Goal: Transaction & Acquisition: Book appointment/travel/reservation

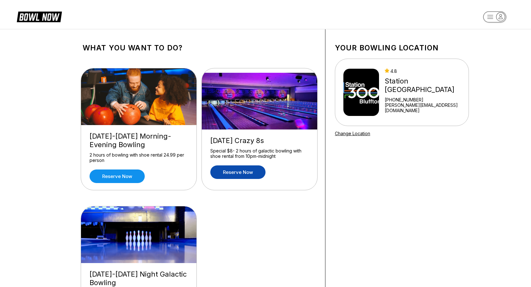
drag, startPoint x: 0, startPoint y: 0, endPoint x: 234, endPoint y: 169, distance: 288.6
click at [234, 169] on link "Reserve now" at bounding box center [237, 173] width 55 height 14
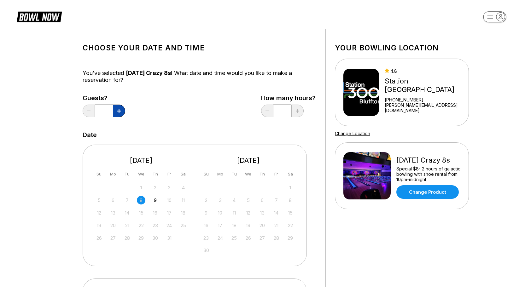
click at [121, 110] on button at bounding box center [119, 111] width 12 height 13
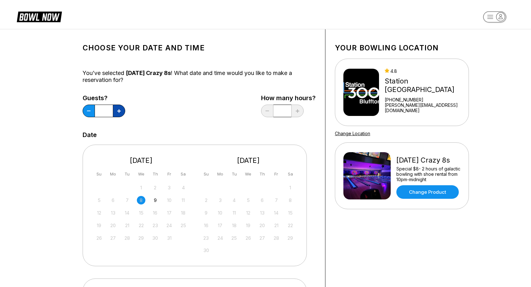
click at [121, 110] on button at bounding box center [119, 111] width 12 height 13
type input "*"
click at [153, 198] on div "9" at bounding box center [155, 200] width 9 height 9
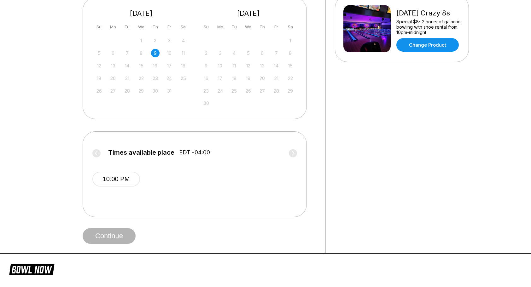
scroll to position [148, 0]
click at [97, 178] on button "10:00 PM" at bounding box center [116, 179] width 48 height 15
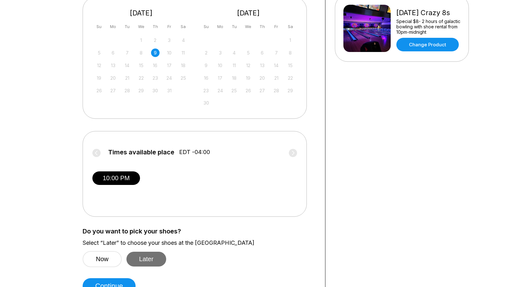
click at [151, 260] on button "Later" at bounding box center [146, 259] width 40 height 15
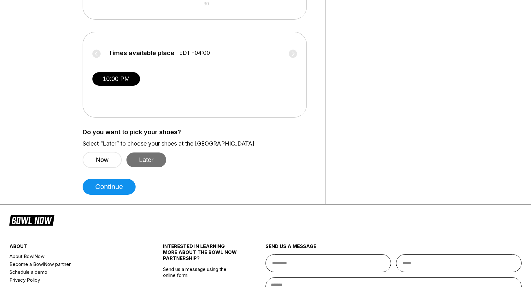
scroll to position [249, 0]
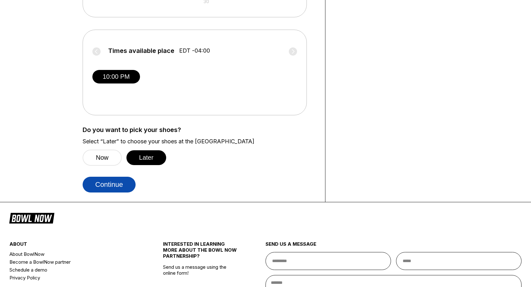
click at [118, 184] on button "Continue" at bounding box center [109, 185] width 53 height 16
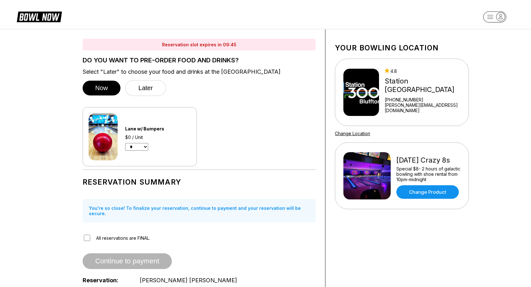
click at [137, 145] on select "* * *" at bounding box center [136, 147] width 23 height 8
click at [125, 143] on select "* * *" at bounding box center [136, 147] width 23 height 8
click at [137, 145] on select "* * *" at bounding box center [136, 147] width 23 height 8
select select "*"
click at [125, 143] on select "* * *" at bounding box center [136, 147] width 23 height 8
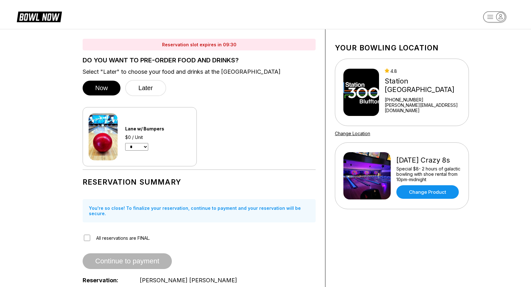
click at [136, 146] on select "* * *" at bounding box center [136, 147] width 23 height 8
click at [140, 85] on button "Later" at bounding box center [145, 88] width 41 height 16
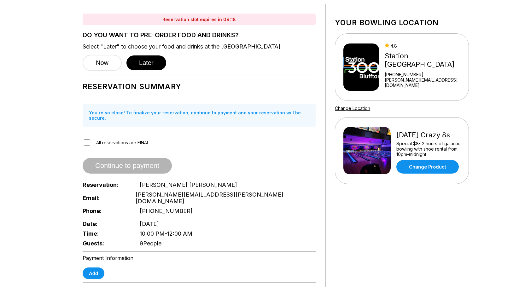
scroll to position [62, 0]
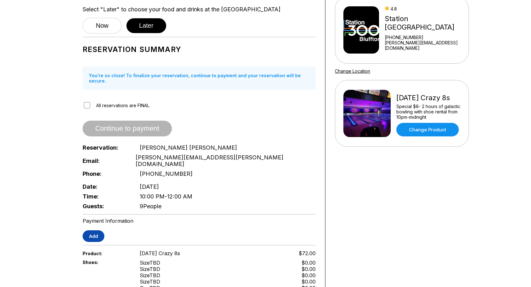
click at [95, 230] on button "Add" at bounding box center [94, 236] width 22 height 12
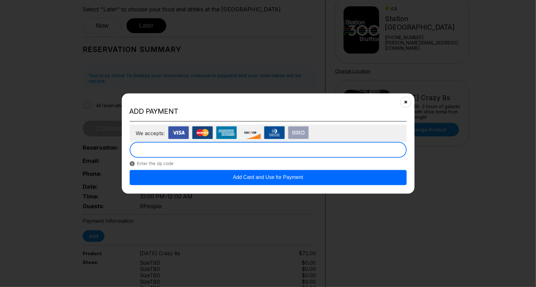
click at [283, 180] on button "Add Card and Use for Payment" at bounding box center [268, 177] width 277 height 15
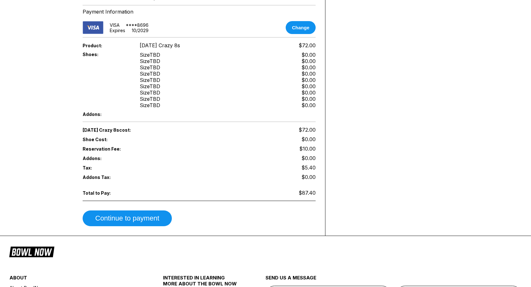
scroll to position [300, 0]
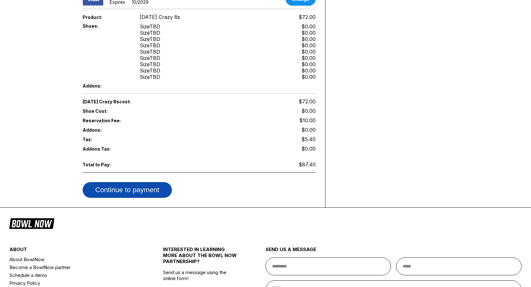
click at [146, 182] on button "Continue to payment" at bounding box center [127, 190] width 89 height 16
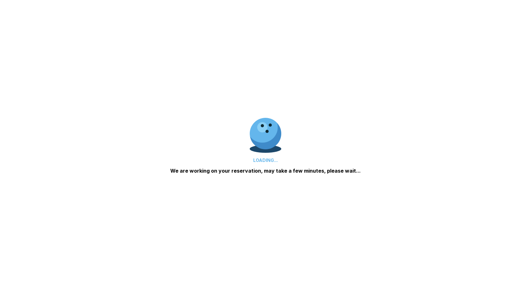
scroll to position [0, 0]
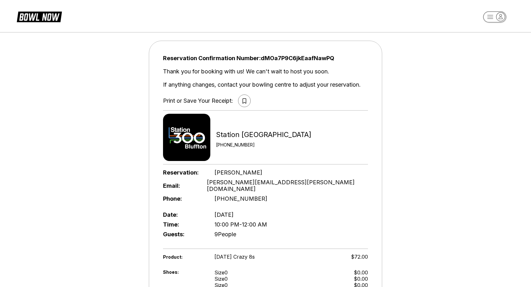
click at [246, 100] on icon at bounding box center [244, 100] width 4 height 5
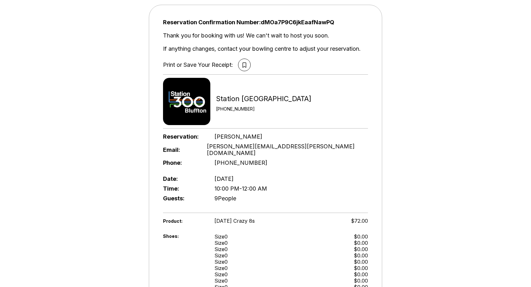
scroll to position [36, 0]
click at [457, 71] on div "Reservation Confirmation Number: dMOa7P9C6jkEaafNawPQ Thank you for booking wit…" at bounding box center [265, 196] width 531 height 407
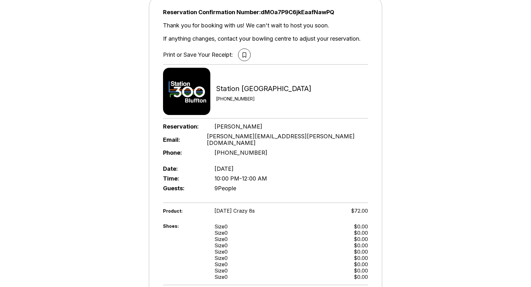
scroll to position [46, 0]
click at [251, 184] on div "Guests: 9 People" at bounding box center [265, 188] width 205 height 10
click at [255, 183] on div "Guests: 9 People" at bounding box center [265, 188] width 205 height 10
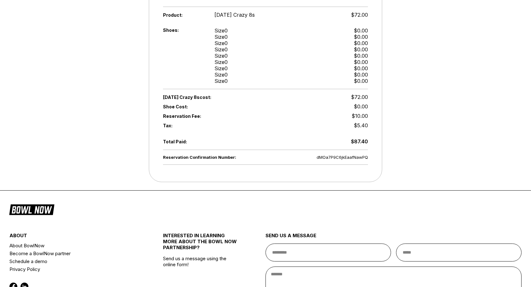
scroll to position [242, 0]
